Goal: Entertainment & Leisure: Consume media (video, audio)

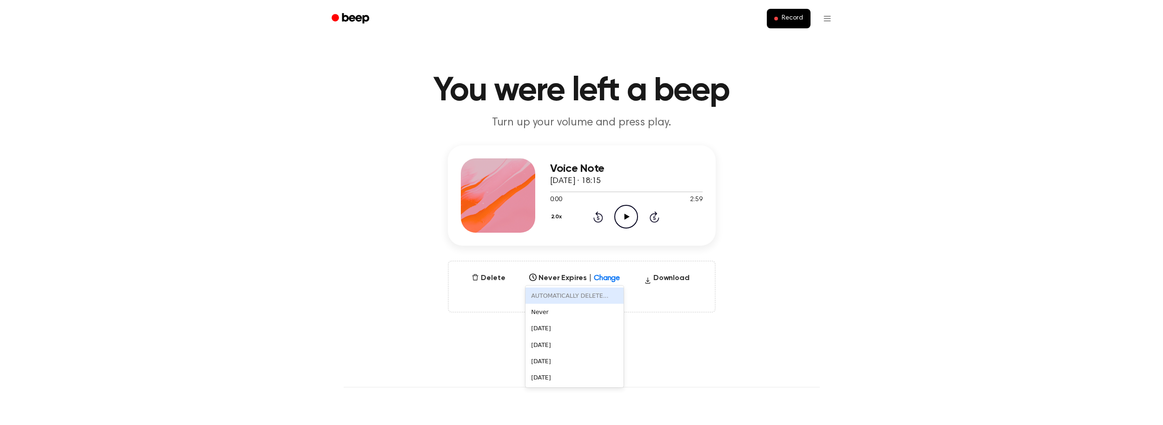
click at [606, 277] on div at bounding box center [614, 275] width 17 height 9
click at [576, 339] on div "[DATE]" at bounding box center [574, 345] width 98 height 16
click at [610, 280] on icon at bounding box center [614, 275] width 9 height 9
click at [578, 349] on div "[DATE]" at bounding box center [574, 345] width 98 height 16
click at [612, 277] on icon at bounding box center [615, 275] width 6 height 3
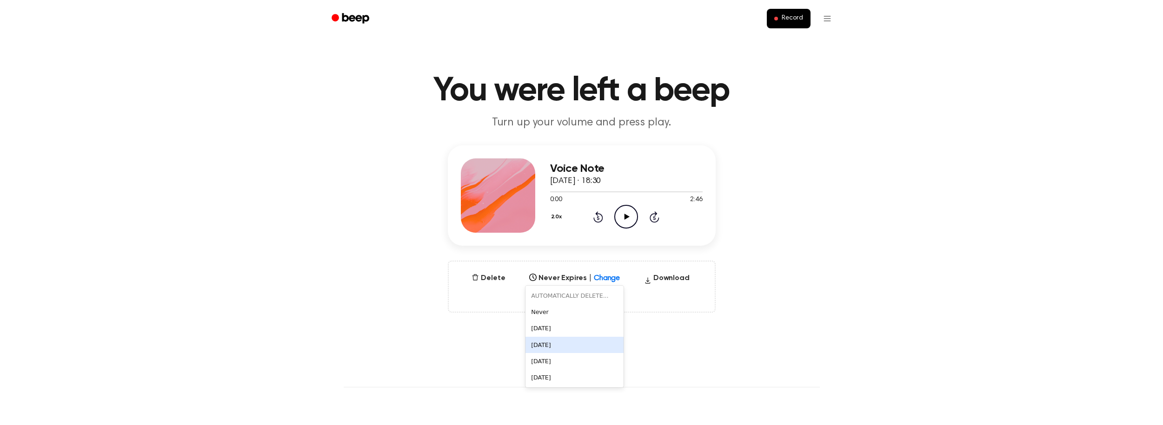
drag, startPoint x: 576, startPoint y: 342, endPoint x: 562, endPoint y: 300, distance: 44.1
click at [574, 341] on div "[DATE]" at bounding box center [574, 345] width 98 height 16
